Goal: Task Accomplishment & Management: Use online tool/utility

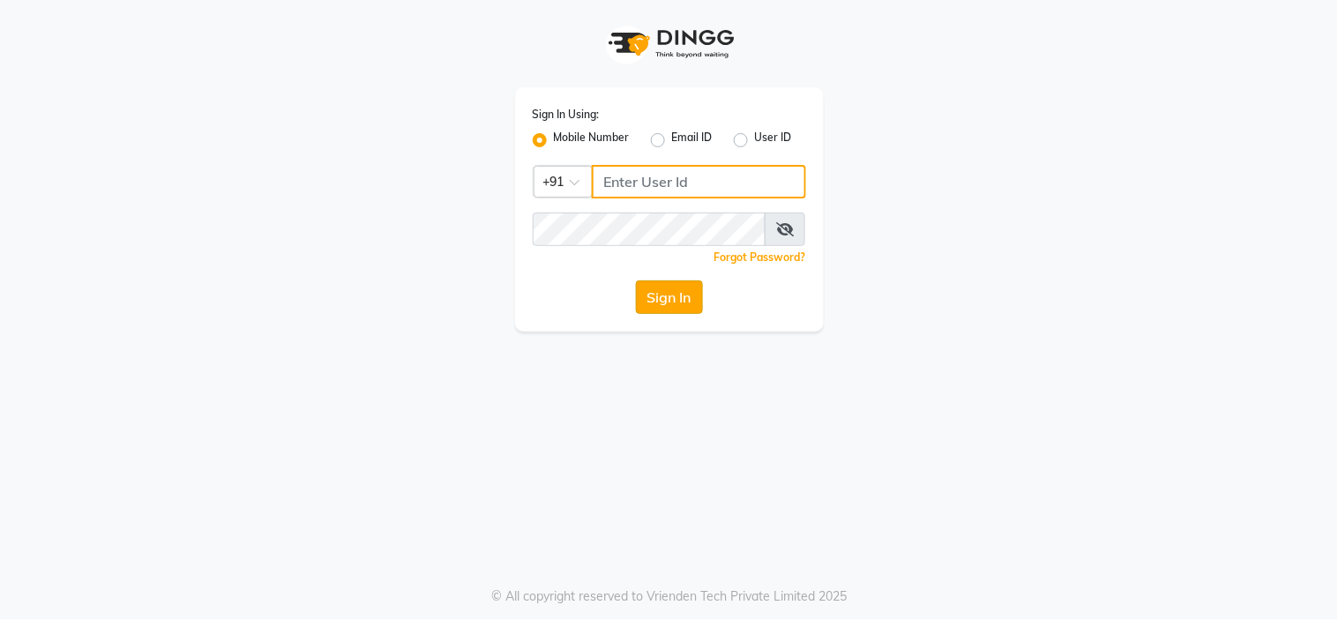
type input "8669167829"
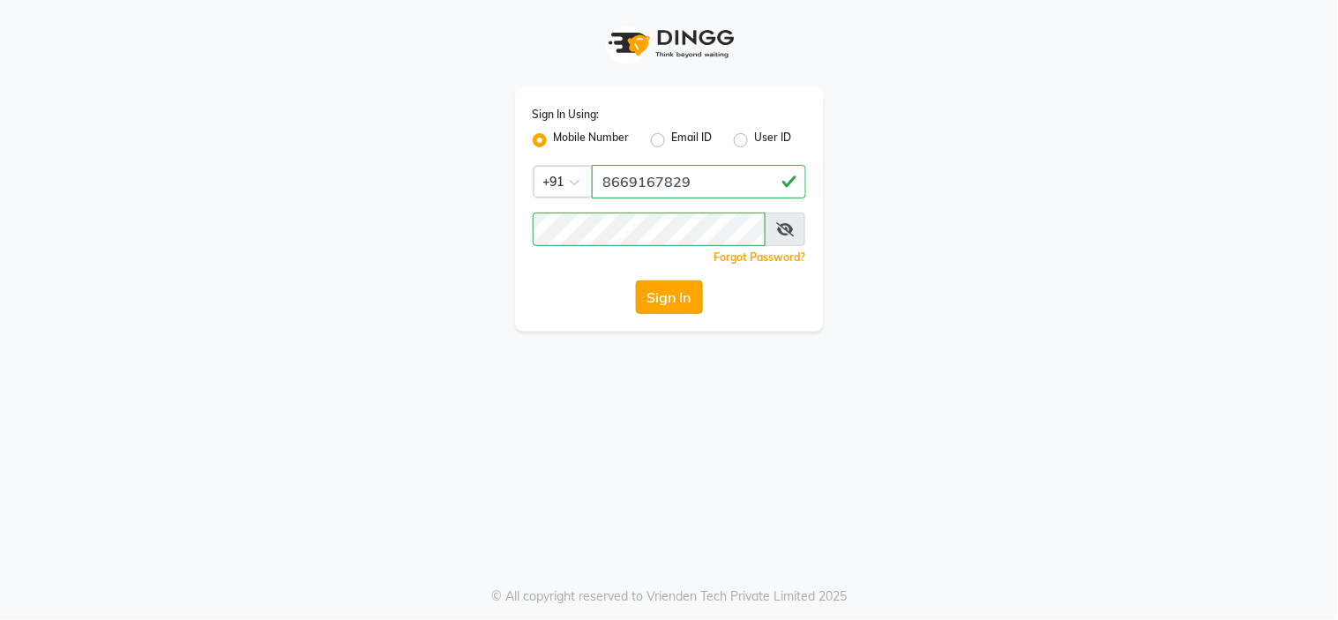
click at [681, 292] on button "Sign In" at bounding box center [669, 297] width 67 height 34
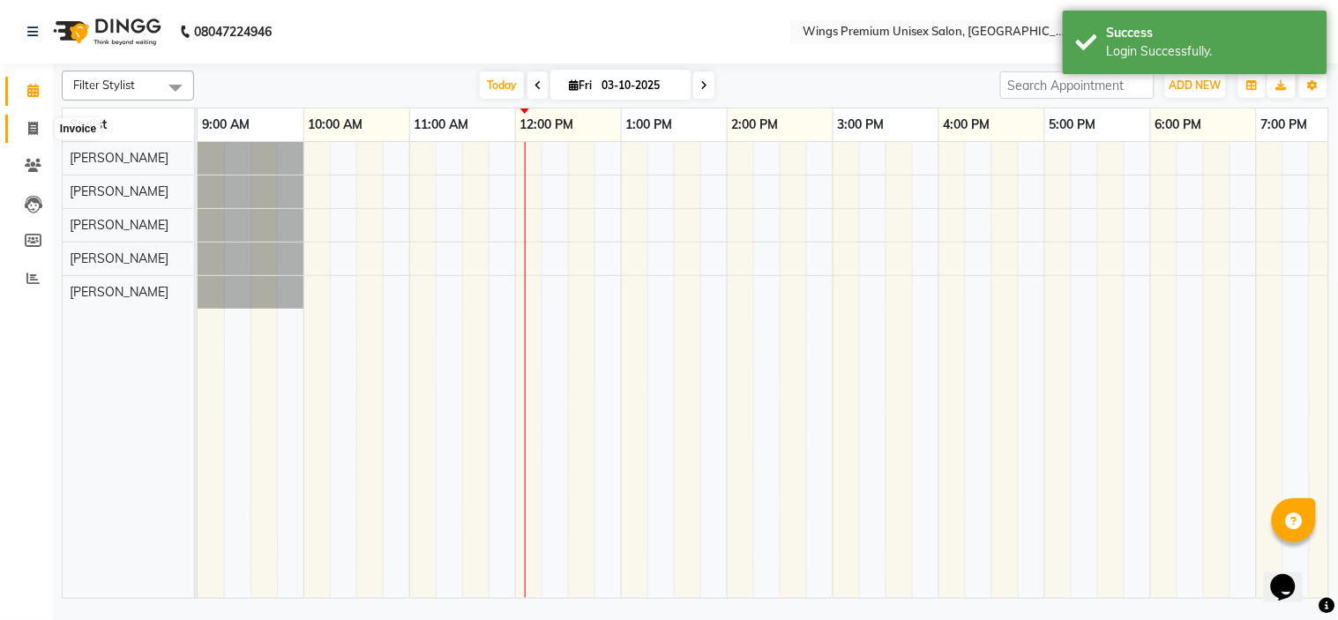
click at [28, 122] on icon at bounding box center [33, 128] width 10 height 13
select select "service"
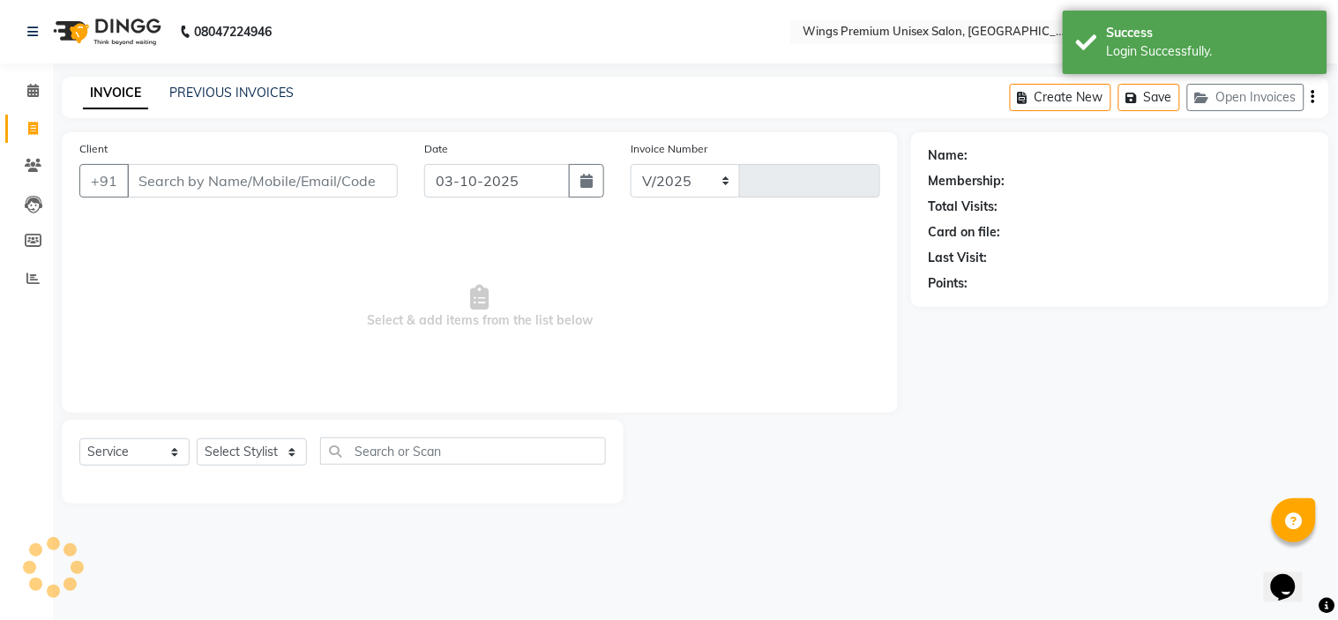
select select "674"
type input "1456"
click at [148, 177] on input "Client" at bounding box center [262, 181] width 271 height 34
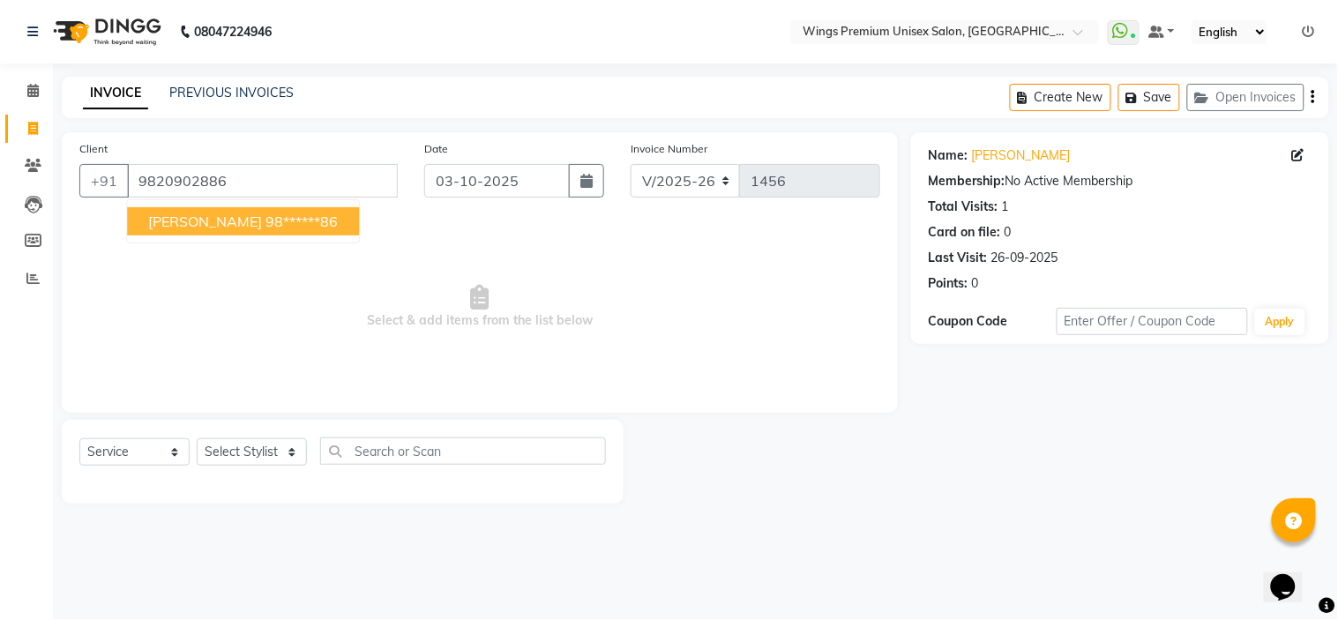
click at [156, 213] on span "[PERSON_NAME]" at bounding box center [205, 222] width 114 height 18
type input "98******86"
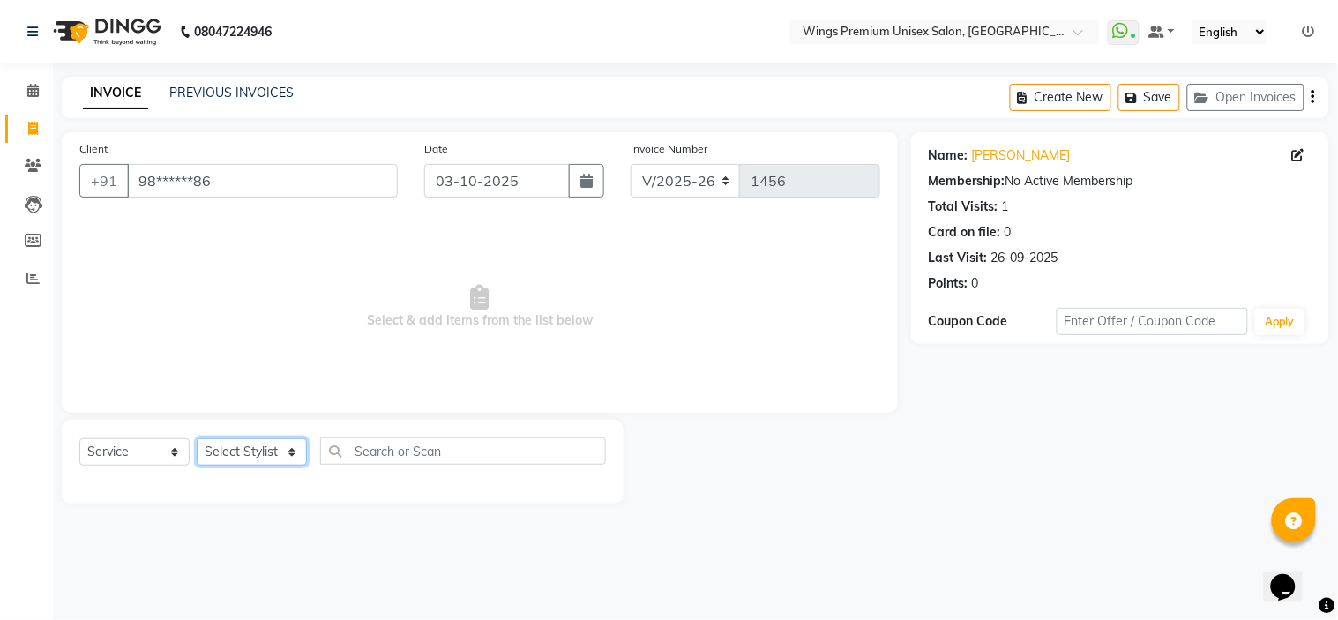
click at [260, 451] on select "Select Stylist [PERSON_NAME] [PERSON_NAME] Front Desk [PERSON_NAME] Shruti Pand…" at bounding box center [252, 451] width 110 height 27
select select "88889"
click at [197, 439] on select "Select Stylist [PERSON_NAME] [PERSON_NAME] Front Desk [PERSON_NAME] Shruti Pand…" at bounding box center [252, 451] width 110 height 27
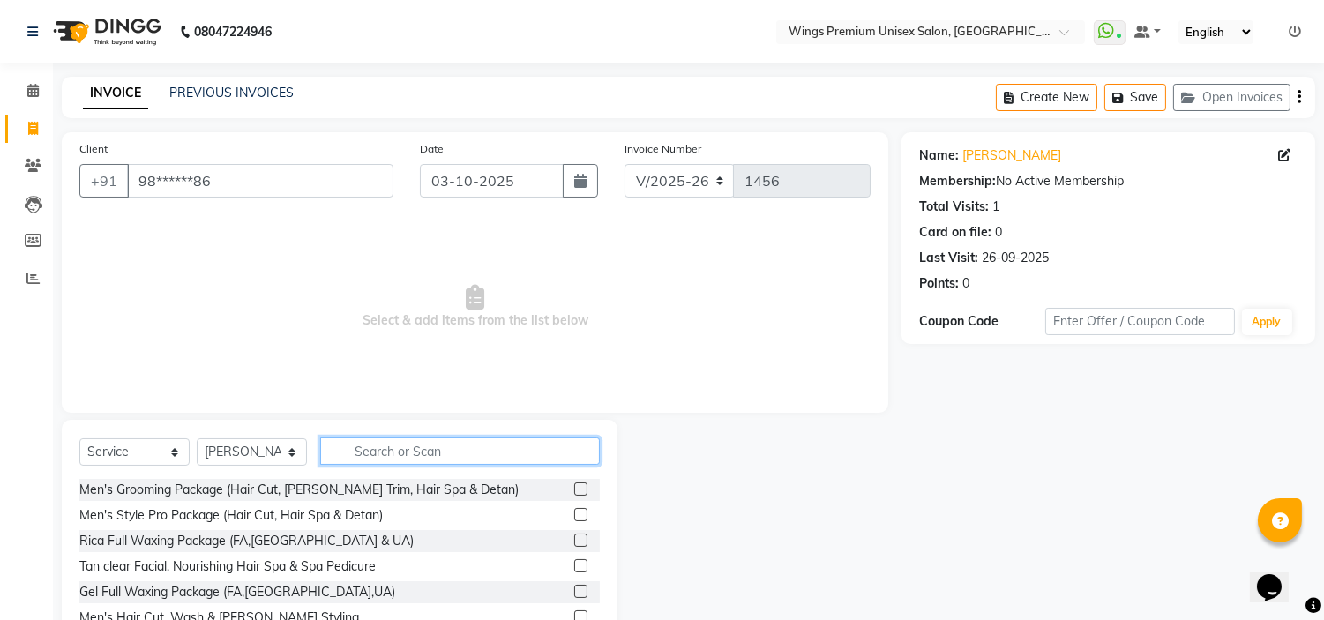
click at [409, 445] on input "text" at bounding box center [460, 450] width 280 height 27
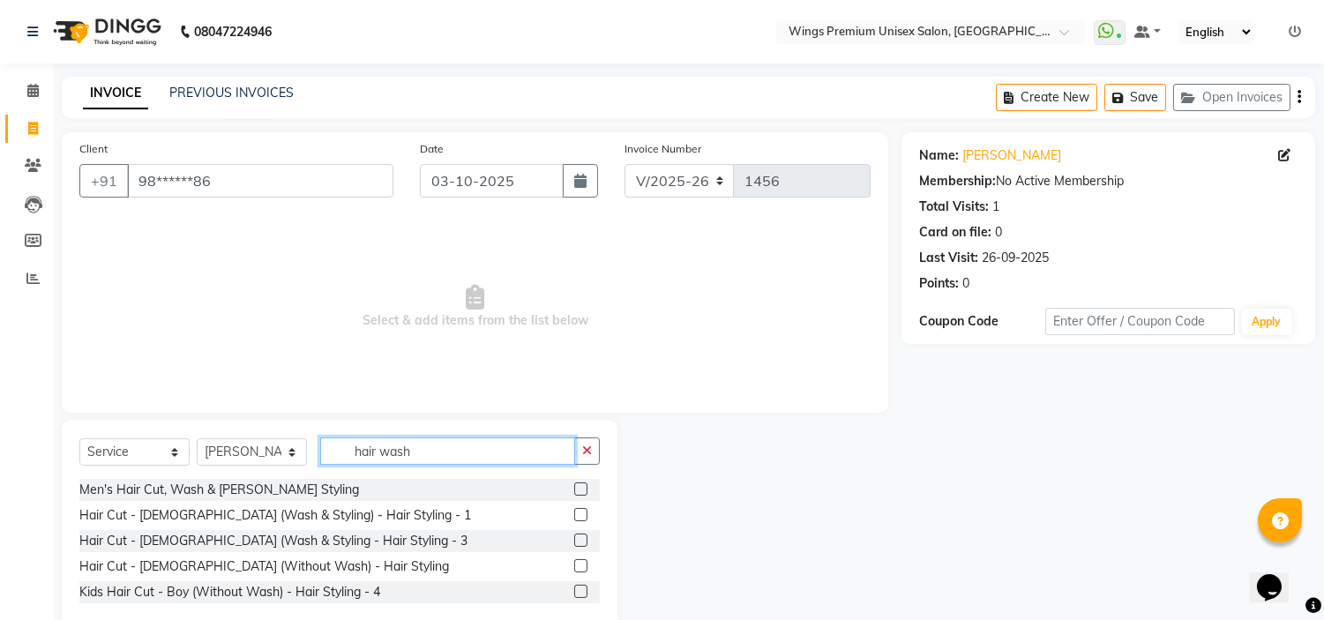
click at [427, 451] on input "hair wash" at bounding box center [447, 450] width 255 height 27
click at [342, 459] on input "hair wash" at bounding box center [447, 450] width 255 height 27
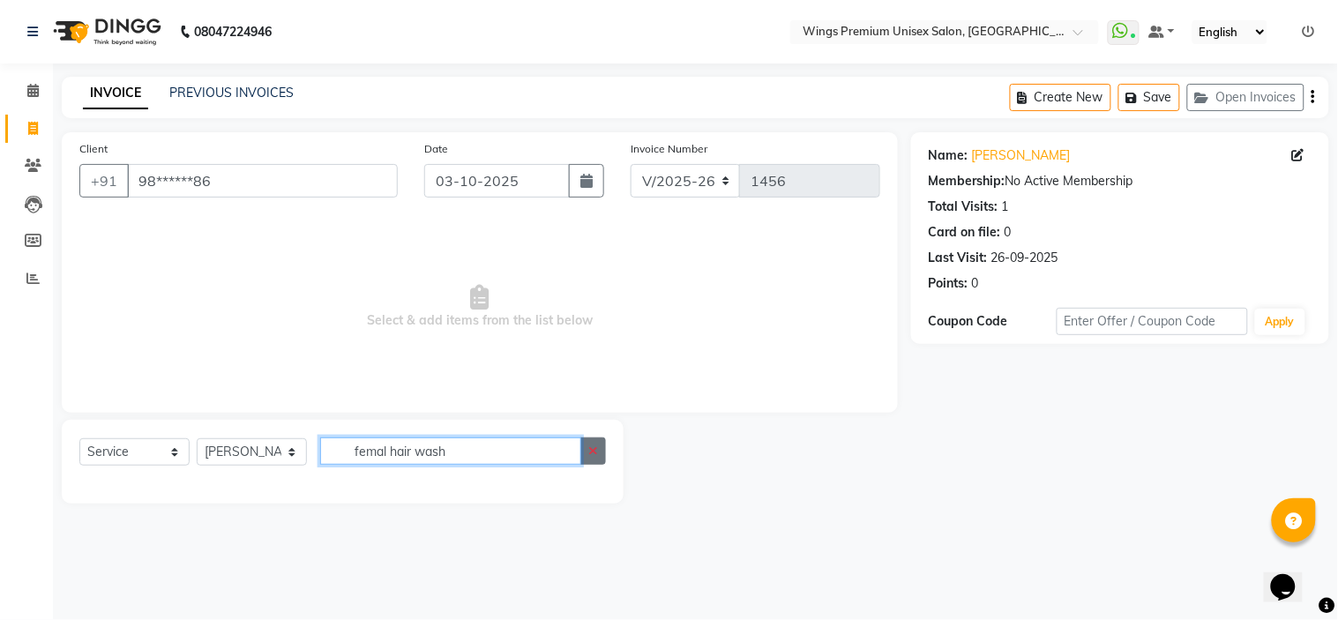
type input "femal hair wash"
click at [583, 451] on button "button" at bounding box center [593, 450] width 26 height 27
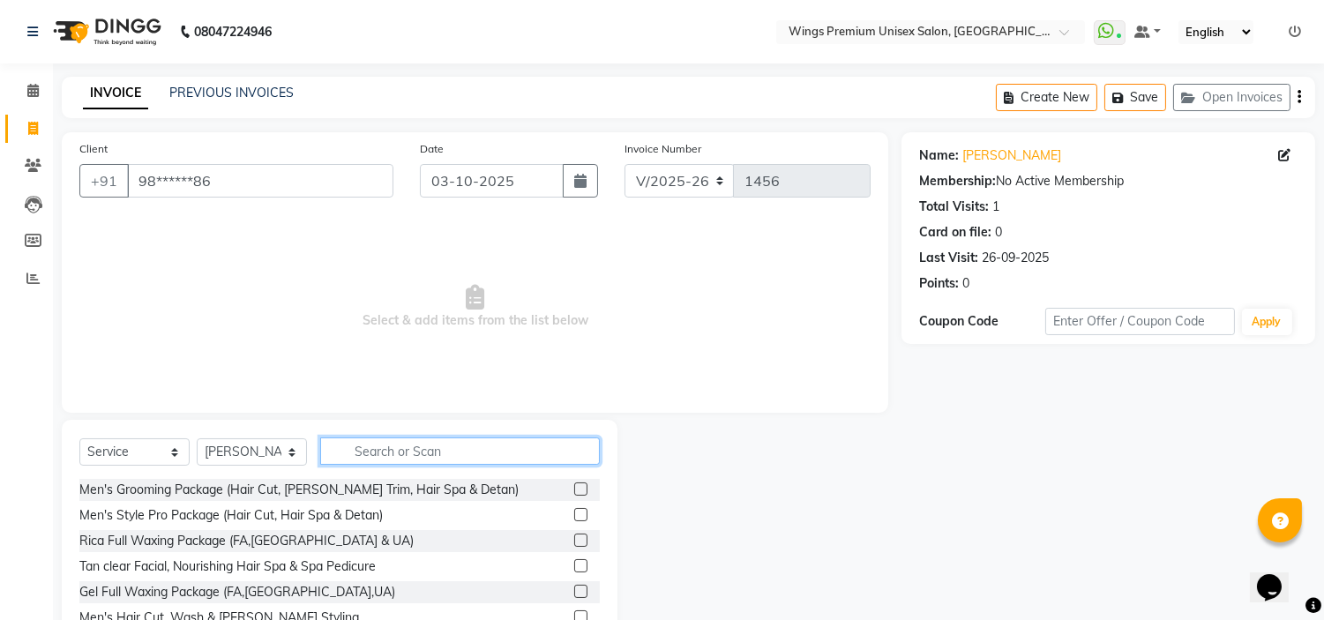
click at [489, 439] on input "text" at bounding box center [460, 450] width 280 height 27
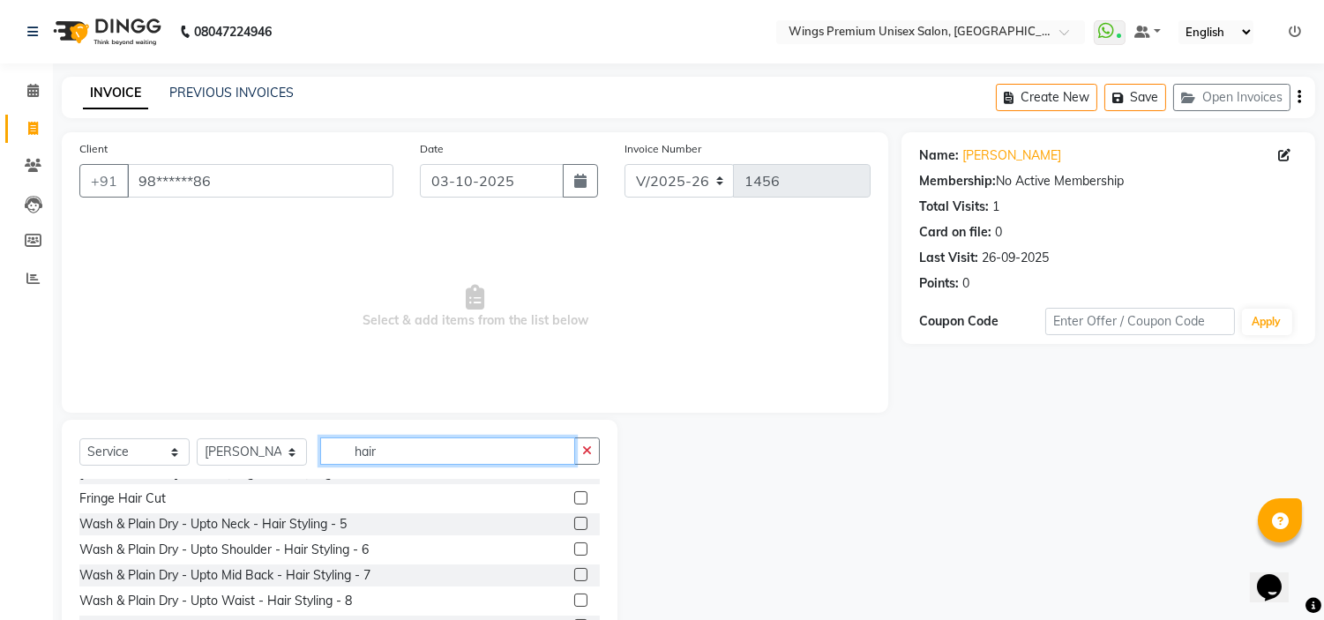
scroll to position [221, 0]
type input "hair"
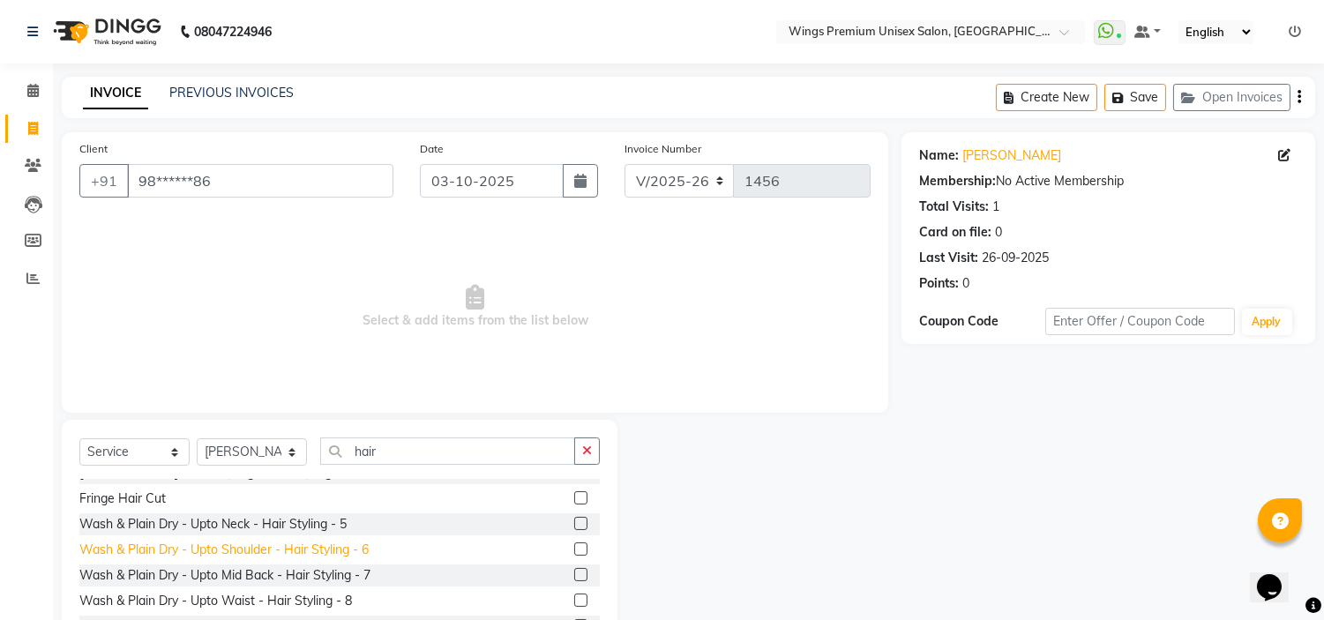
click at [316, 552] on div "Wash & Plain Dry - Upto Shoulder - Hair Styling - 6" at bounding box center [223, 550] width 289 height 19
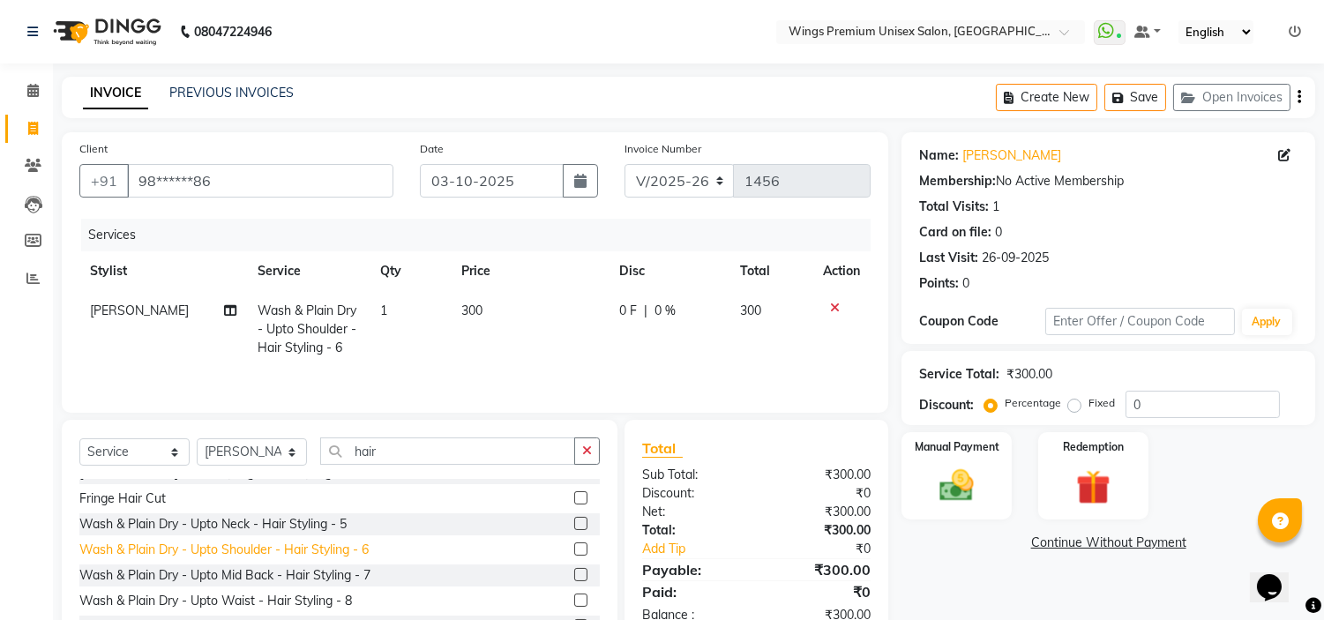
click at [316, 552] on div "Wash & Plain Dry - Upto Shoulder - Hair Styling - 6" at bounding box center [223, 550] width 289 height 19
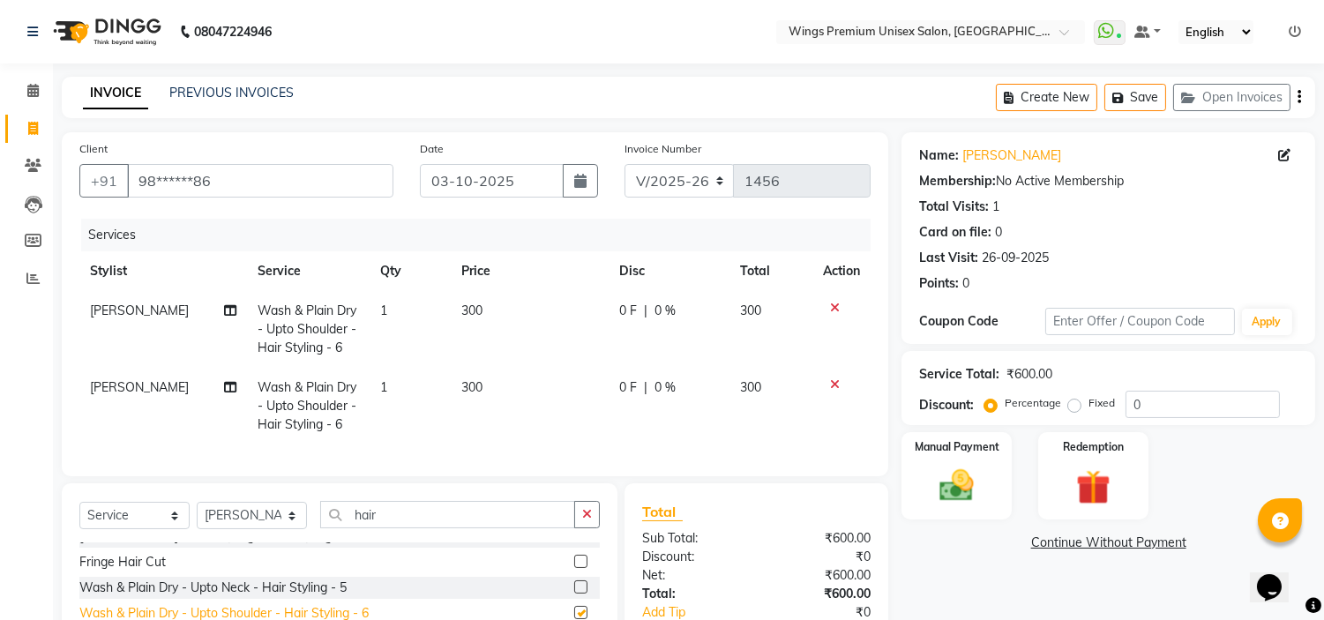
checkbox input "false"
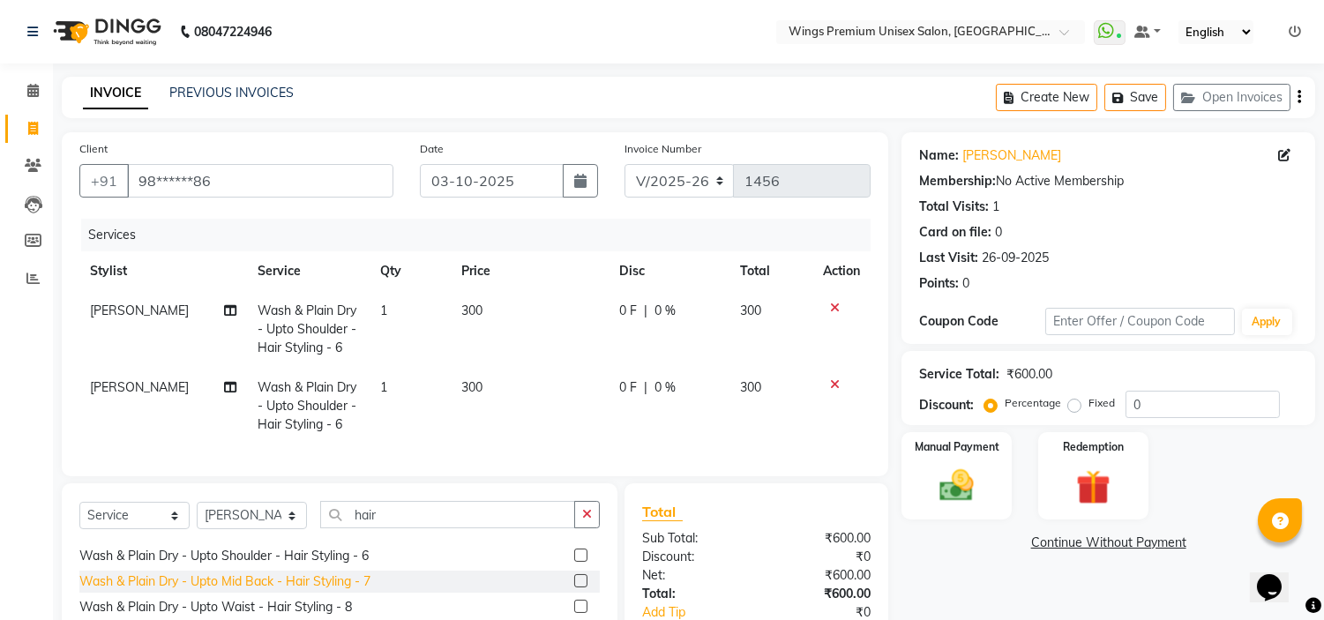
click at [328, 591] on div "Wash & Plain Dry - Upto Mid Back - Hair Styling - 7" at bounding box center [224, 581] width 291 height 19
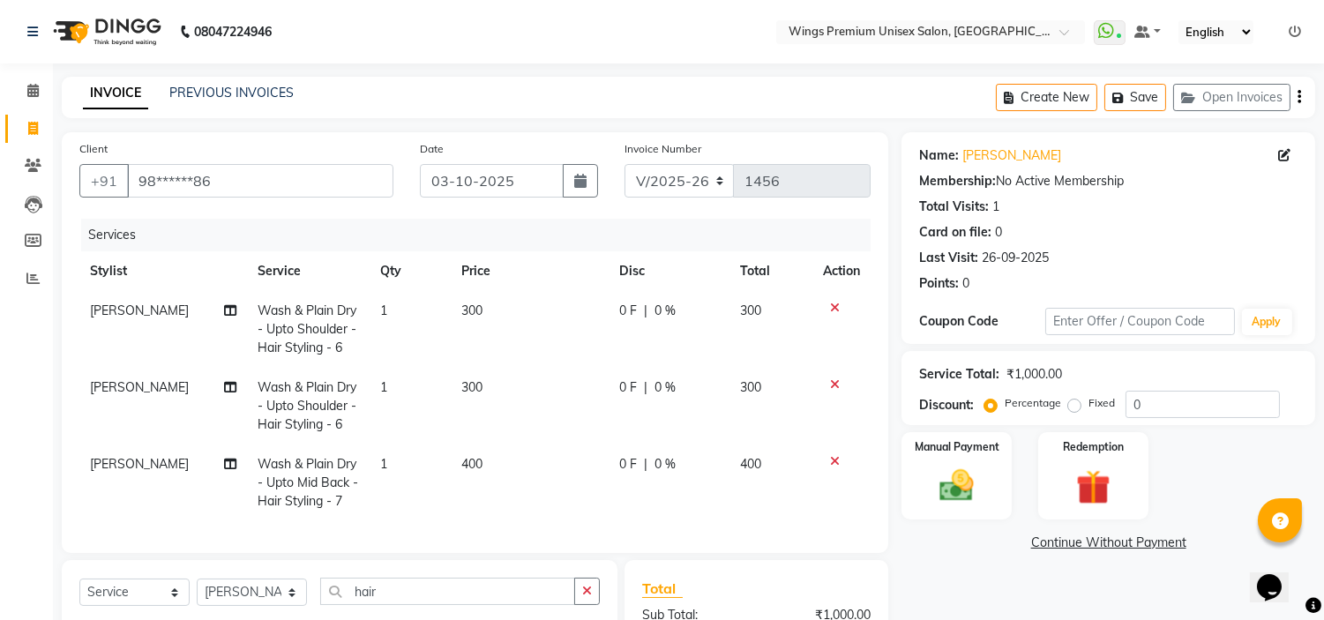
checkbox input "false"
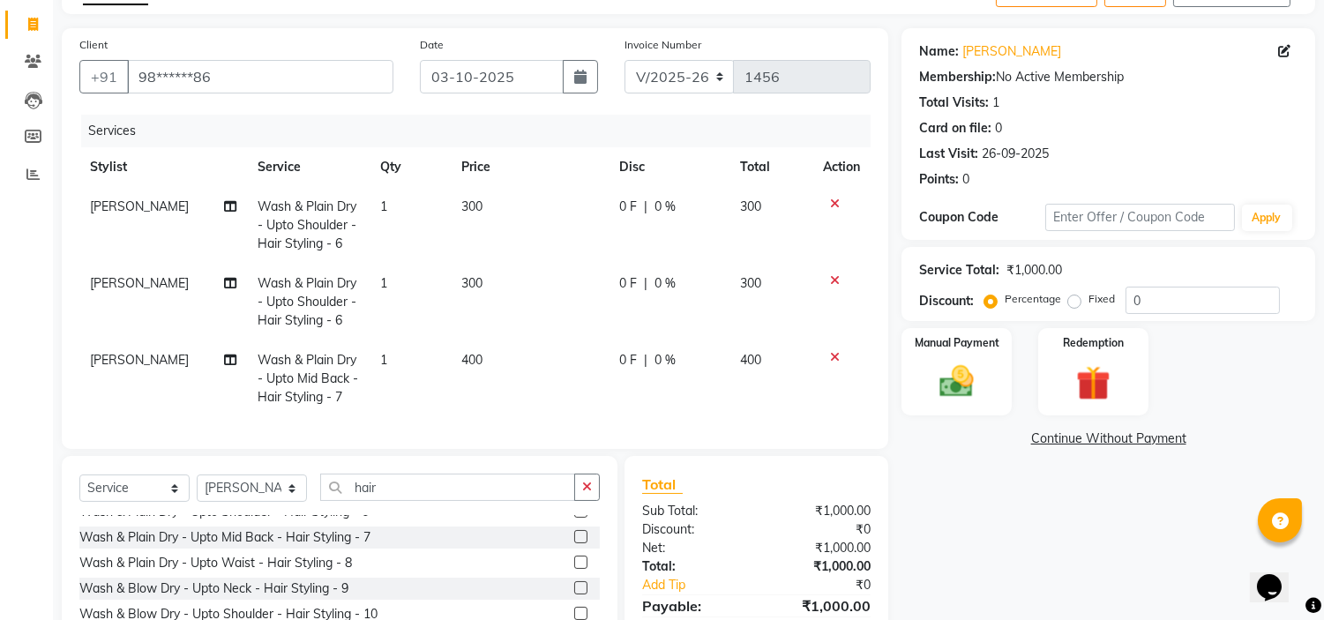
scroll to position [295, 0]
click at [332, 573] on div "Wash & Plain Dry - Upto Waist - Hair Styling - 8" at bounding box center [215, 564] width 272 height 19
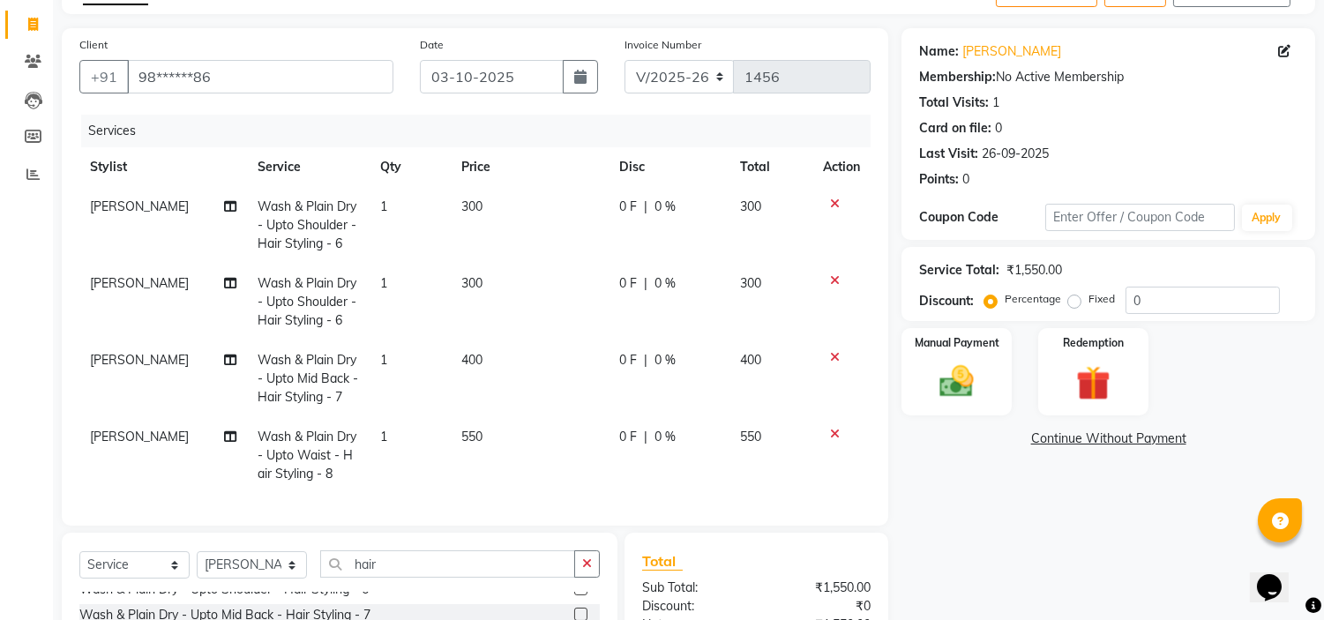
checkbox input "false"
click at [832, 195] on td at bounding box center [841, 225] width 58 height 77
click at [830, 205] on icon at bounding box center [835, 204] width 10 height 12
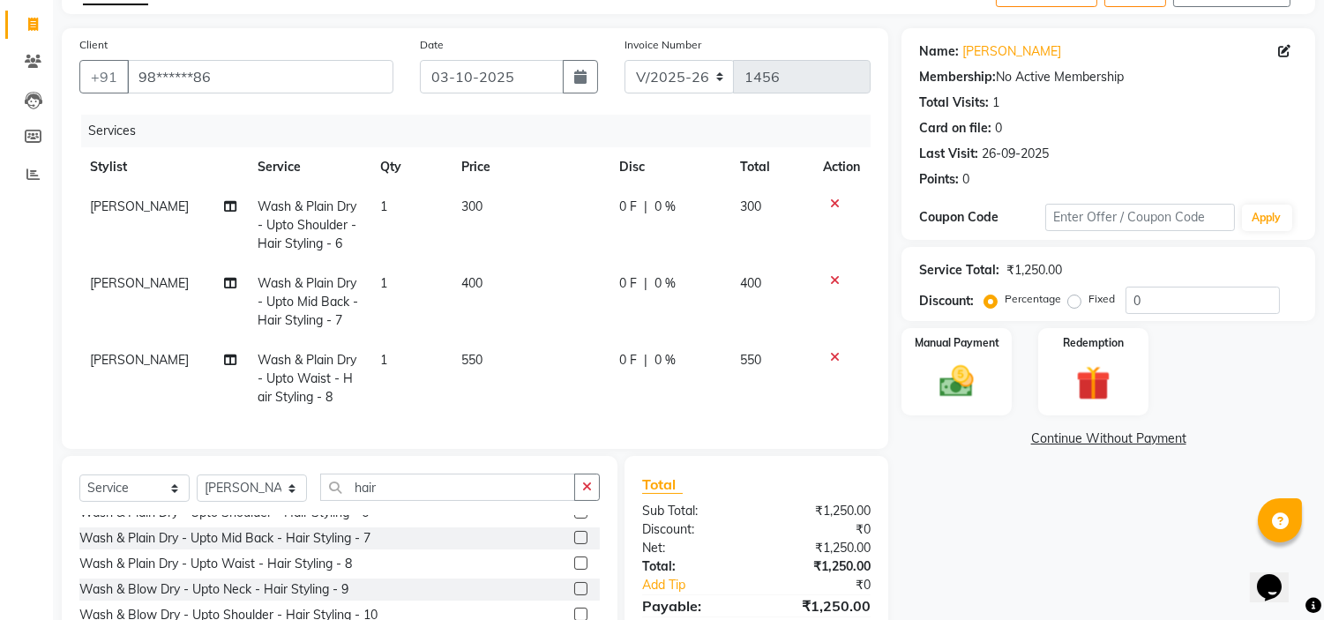
click at [830, 205] on icon at bounding box center [835, 204] width 10 height 12
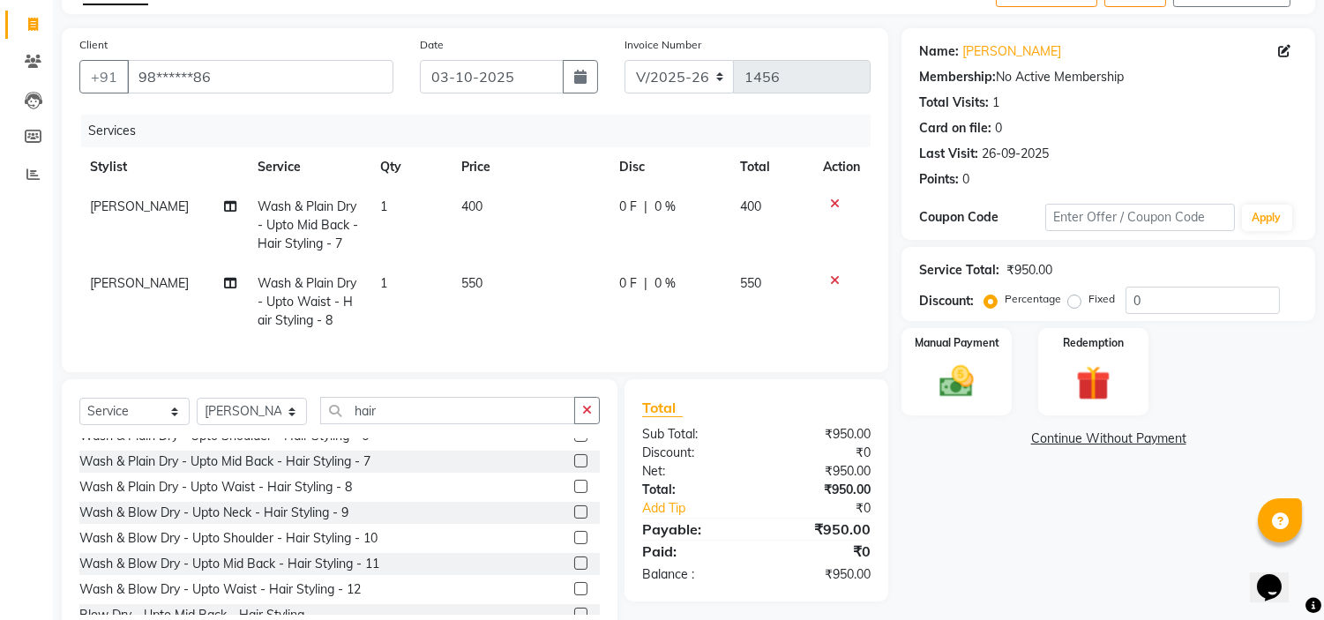
click at [830, 205] on icon at bounding box center [835, 204] width 10 height 12
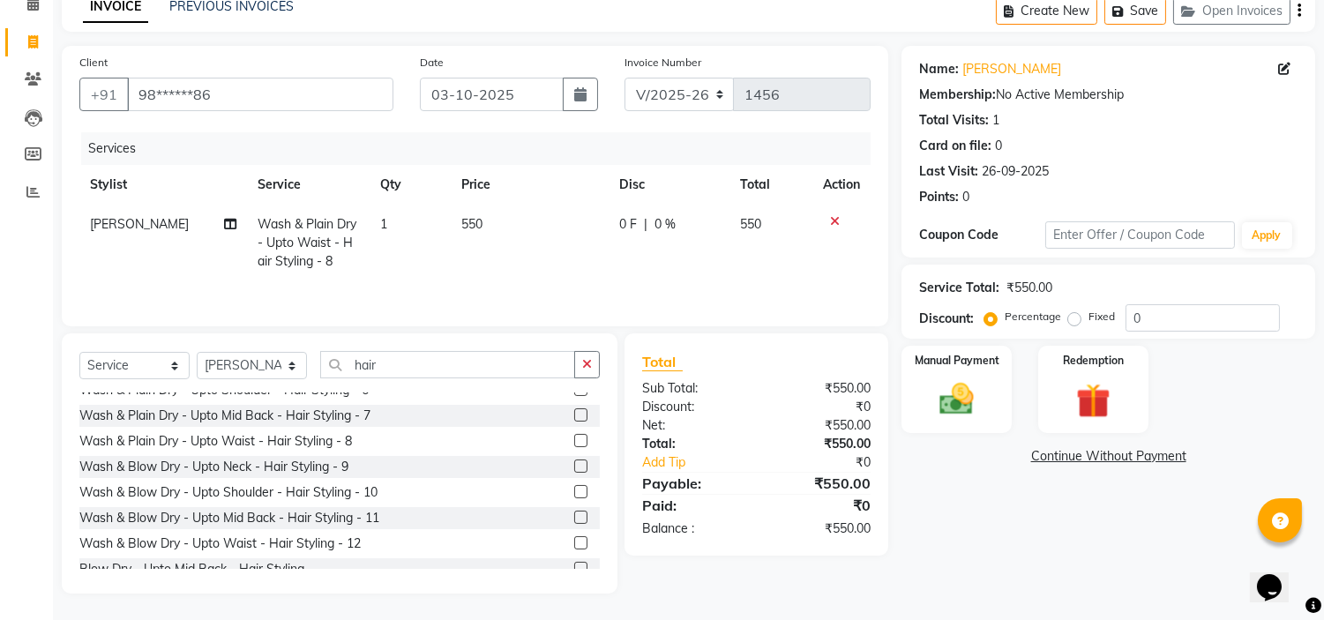
scroll to position [88, 0]
click at [830, 205] on td at bounding box center [841, 243] width 58 height 77
click at [832, 223] on icon at bounding box center [835, 221] width 10 height 12
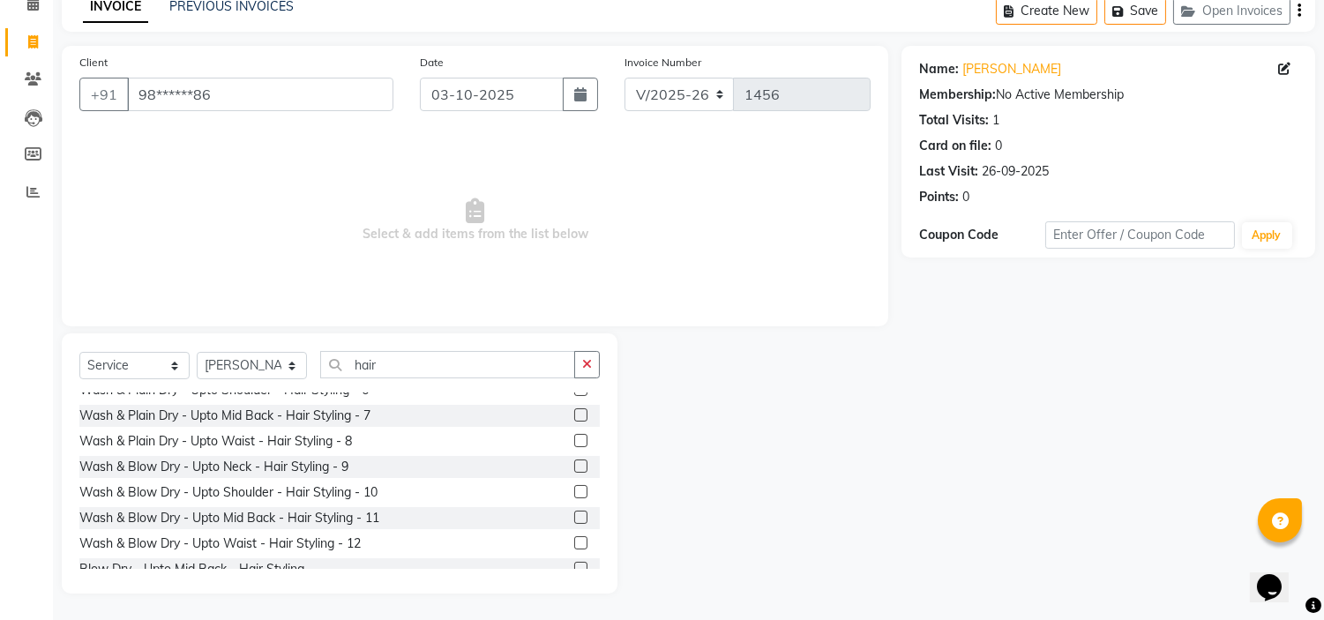
scroll to position [86, 0]
click at [370, 492] on div "Wash & Blow Dry - Upto Shoulder - Hair Styling - 10" at bounding box center [228, 493] width 298 height 19
checkbox input "false"
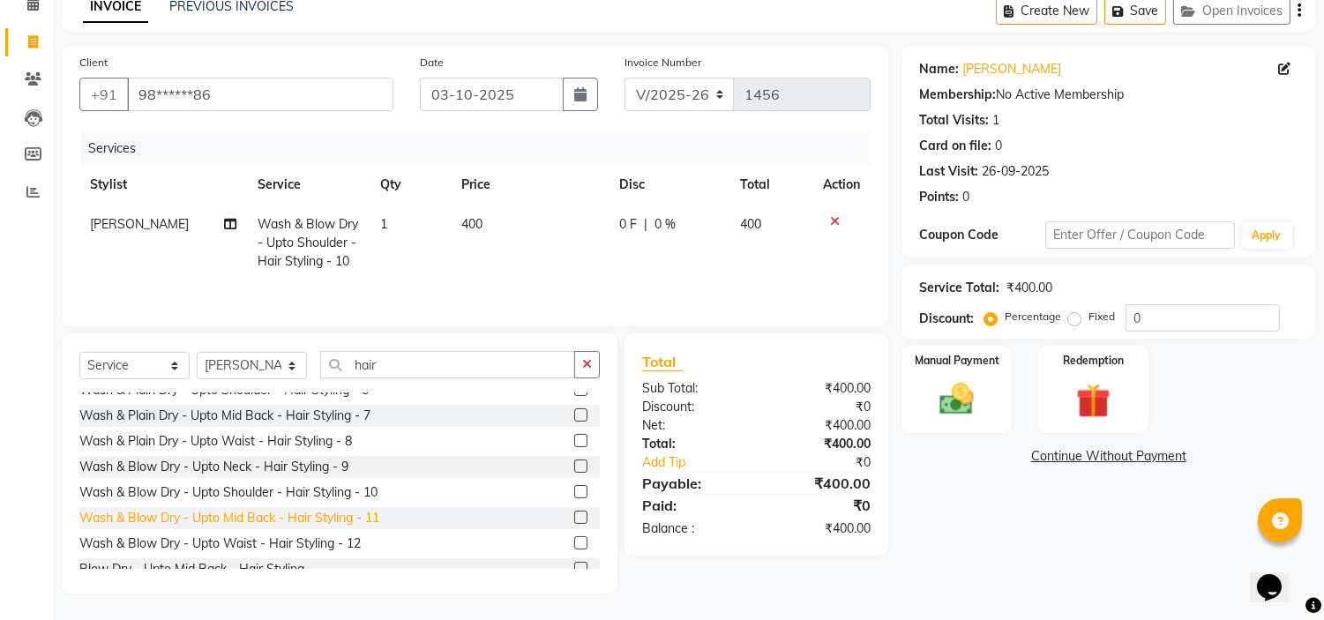
click at [369, 522] on div "Wash & Blow Dry - Upto Mid Back - Hair Styling - 11" at bounding box center [229, 518] width 300 height 19
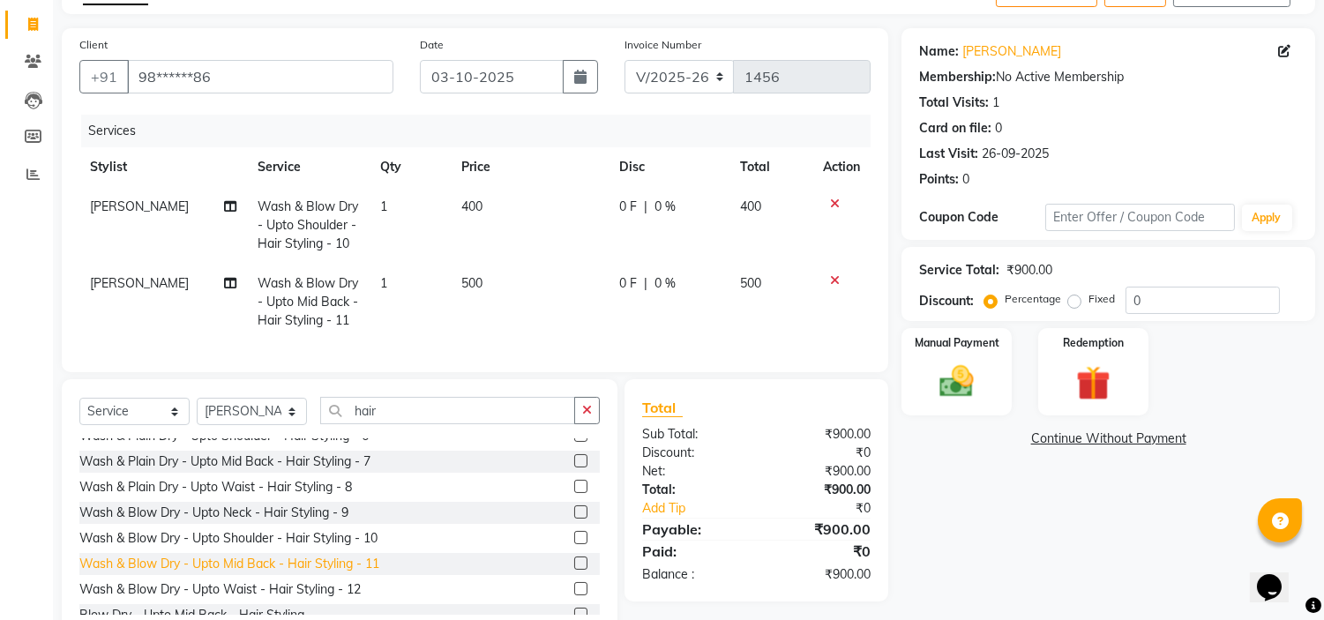
checkbox input "false"
click at [825, 279] on div at bounding box center [841, 280] width 37 height 12
click at [827, 279] on div at bounding box center [841, 280] width 37 height 12
click at [832, 279] on icon at bounding box center [835, 280] width 10 height 12
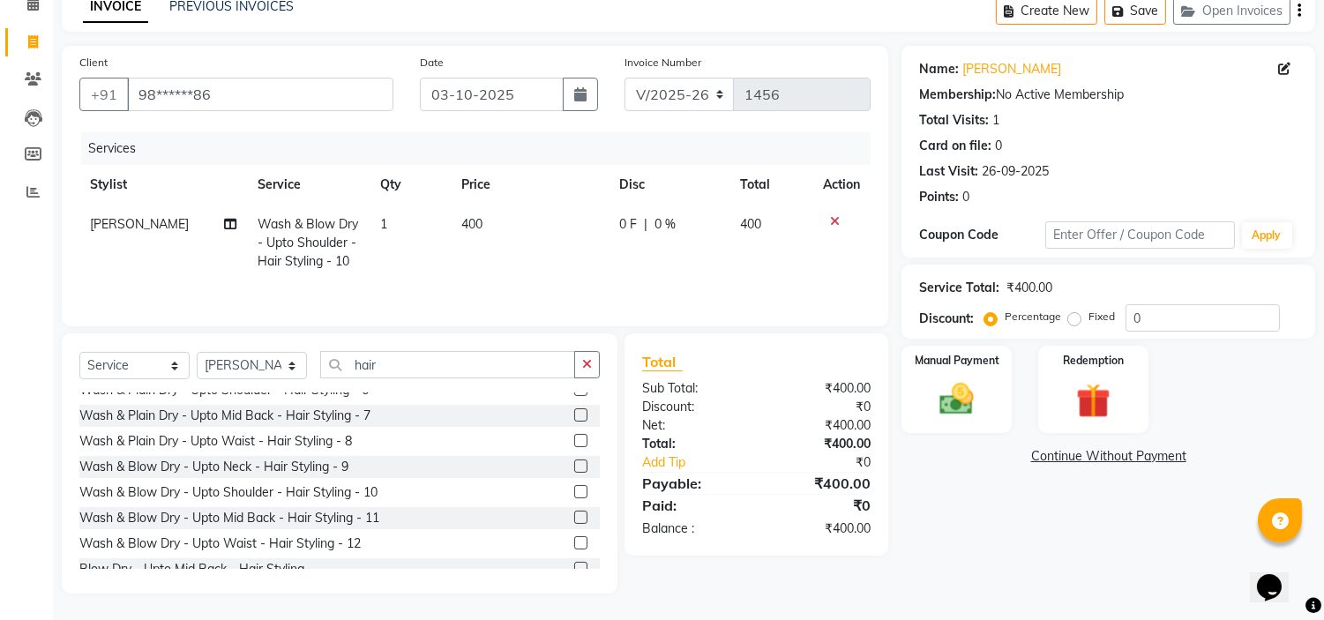
scroll to position [88, 0]
click at [750, 222] on span "400" at bounding box center [751, 224] width 21 height 16
select select "88889"
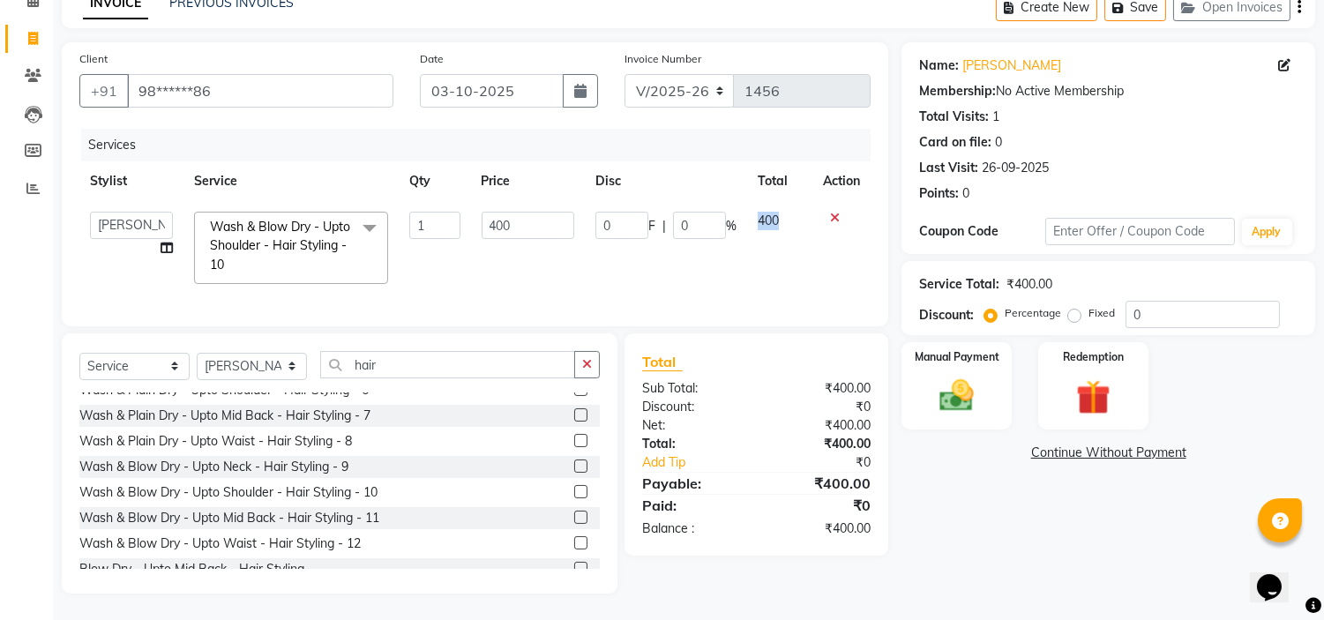
drag, startPoint x: 750, startPoint y: 222, endPoint x: 787, endPoint y: 201, distance: 42.7
click at [787, 201] on td "400" at bounding box center [779, 247] width 65 height 93
click at [442, 243] on td "1" at bounding box center [434, 247] width 71 height 93
